Goal: Task Accomplishment & Management: Manage account settings

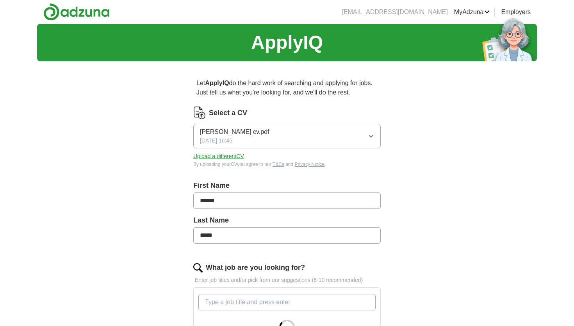
click at [286, 133] on button "[PERSON_NAME] cv.pdf [DATE] 16:45" at bounding box center [286, 136] width 187 height 25
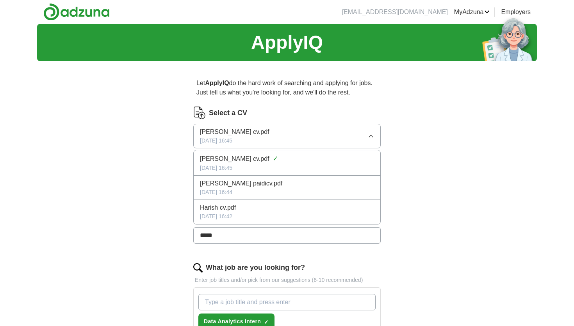
click at [286, 133] on button "[PERSON_NAME] cv.pdf [DATE] 16:45" at bounding box center [286, 136] width 187 height 25
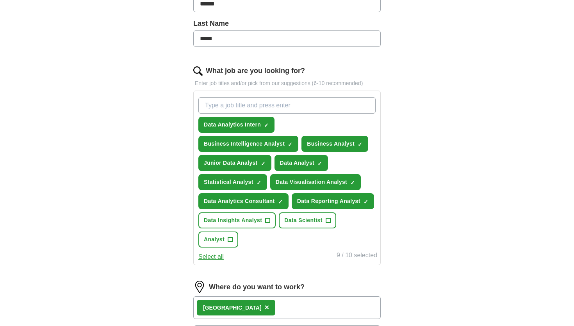
scroll to position [197, 0]
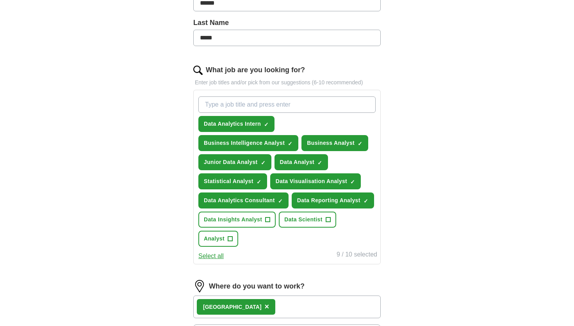
click at [238, 107] on input "What job are you looking for?" at bounding box center [286, 104] width 177 height 16
click at [0, 0] on span "×" at bounding box center [0, 0] width 0 height 0
click at [263, 112] on input "What job are you looking for?" at bounding box center [286, 104] width 177 height 16
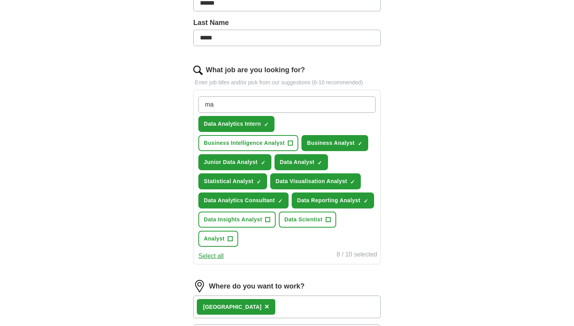
type input "m"
type input "operations"
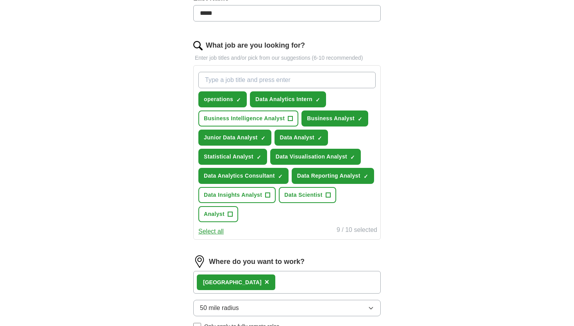
scroll to position [222, 0]
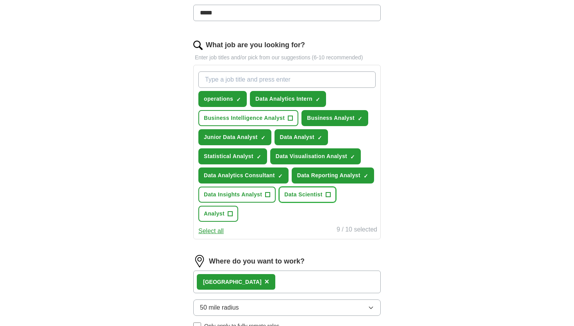
click at [283, 201] on button "Data Scientist +" at bounding box center [307, 195] width 57 height 16
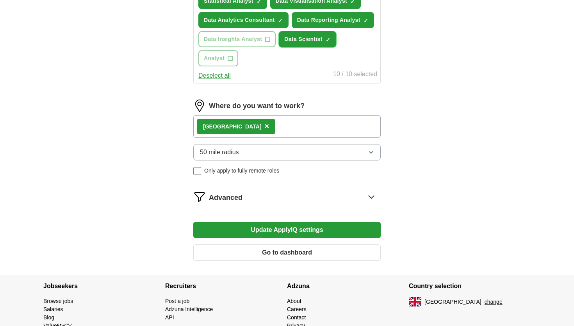
scroll to position [381, 0]
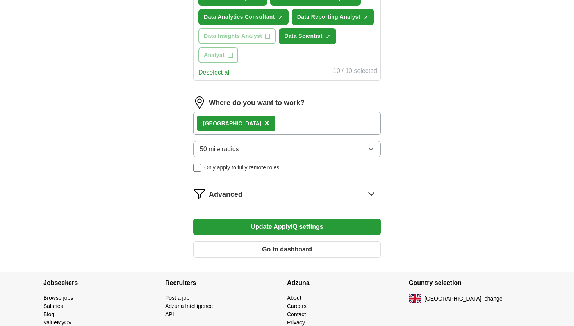
click at [290, 222] on button "Update ApplyIQ settings" at bounding box center [286, 227] width 187 height 16
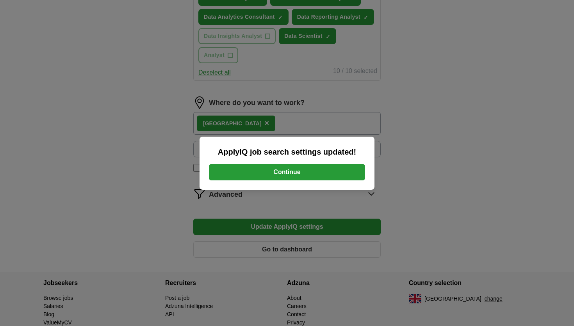
click at [280, 178] on button "Continue" at bounding box center [287, 172] width 156 height 16
